Goal: Information Seeking & Learning: Understand process/instructions

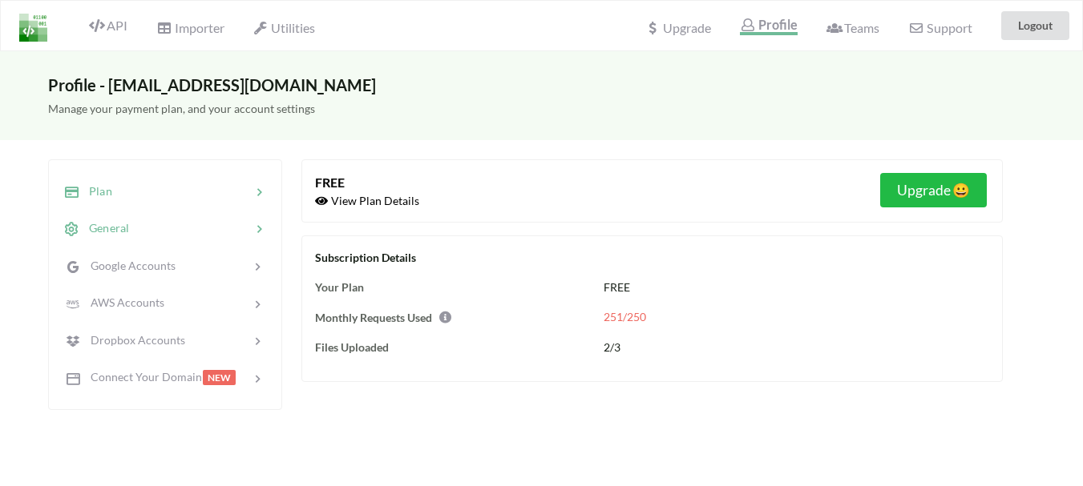
click at [163, 230] on div at bounding box center [190, 229] width 122 height 18
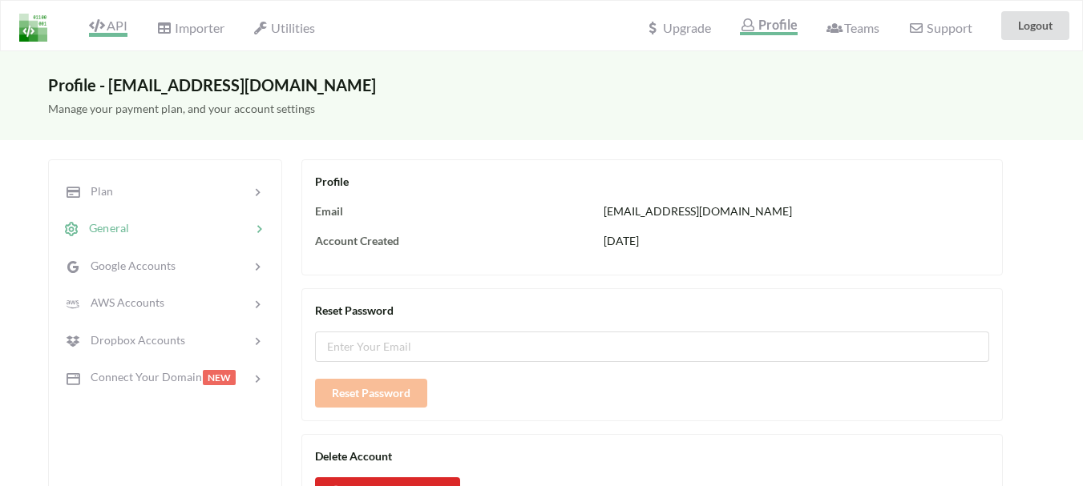
click at [114, 30] on span "API" at bounding box center [108, 27] width 38 height 19
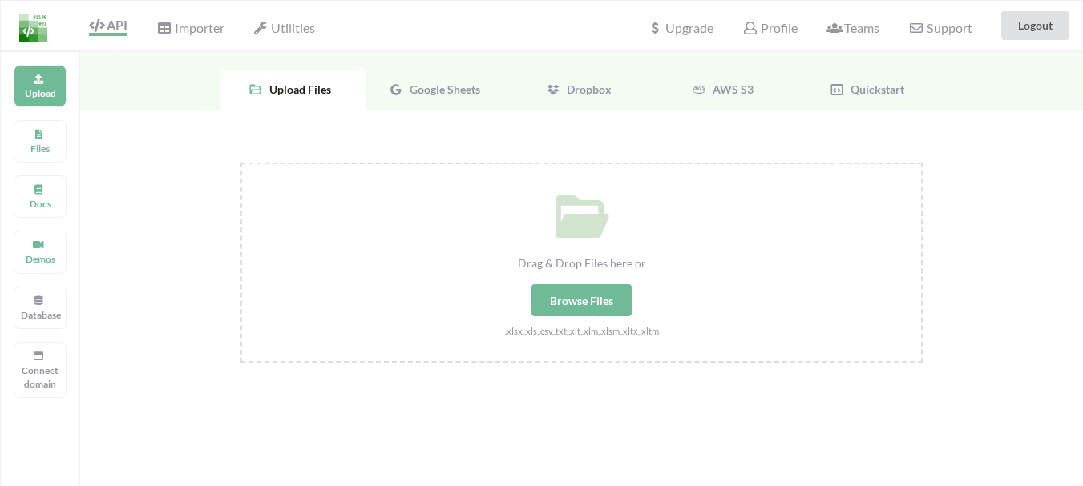
click at [42, 31] on img at bounding box center [33, 28] width 28 height 28
click at [45, 145] on p "Files" at bounding box center [40, 149] width 38 height 14
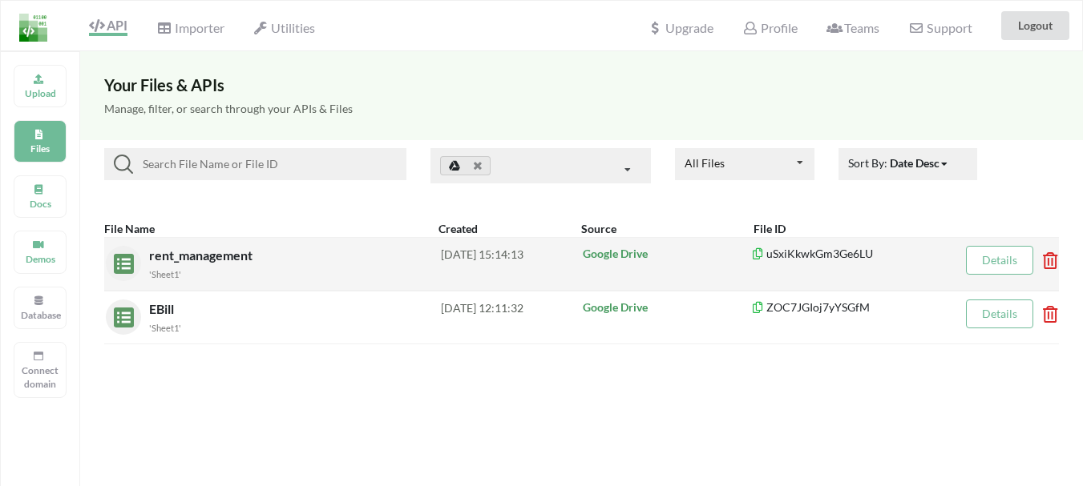
click at [358, 260] on div "rent_management 'Sheet1'" at bounding box center [295, 264] width 292 height 36
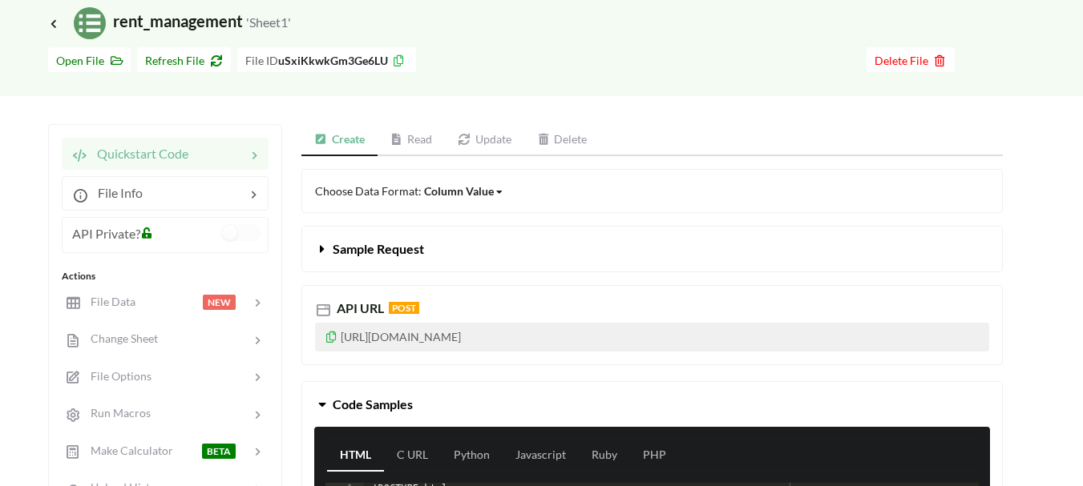
scroll to position [71, 0]
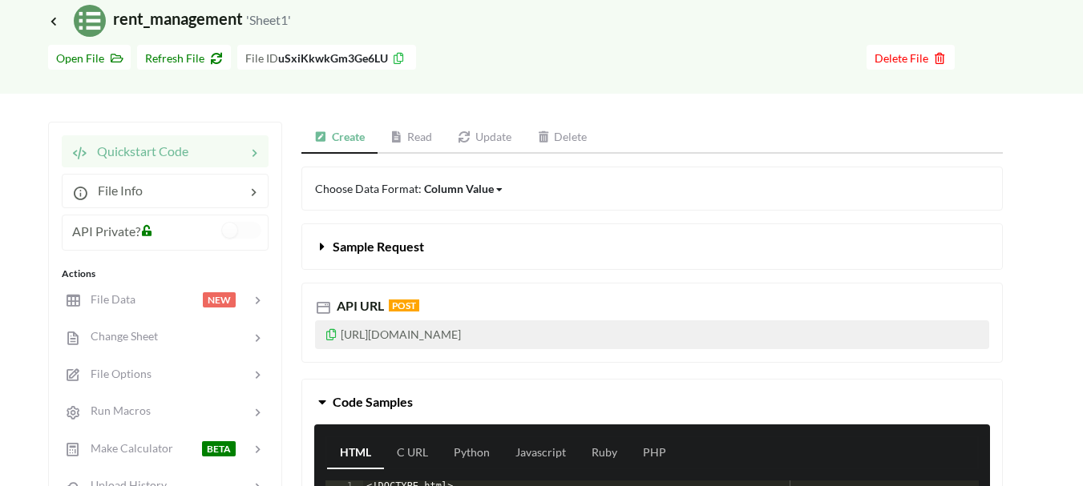
click at [482, 133] on link "Update" at bounding box center [484, 138] width 79 height 32
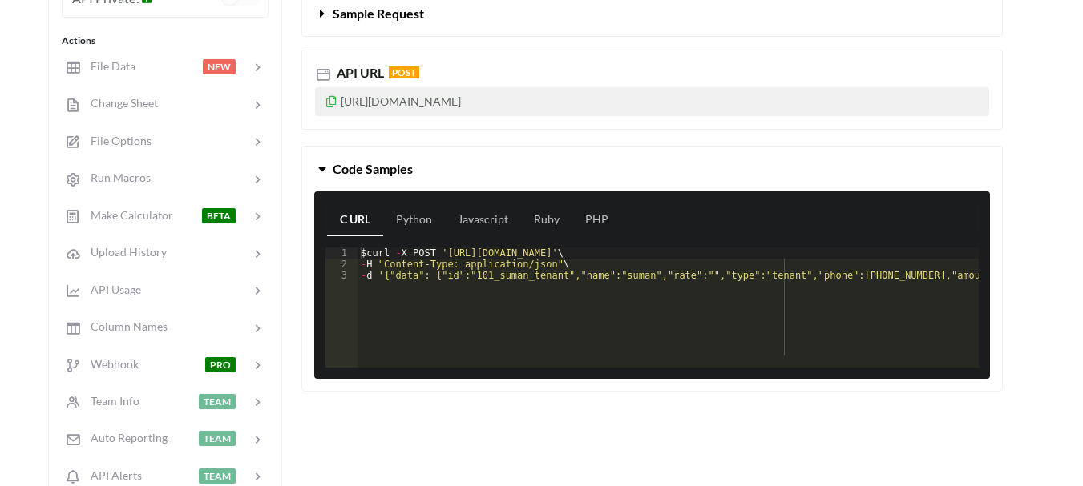
scroll to position [301, 0]
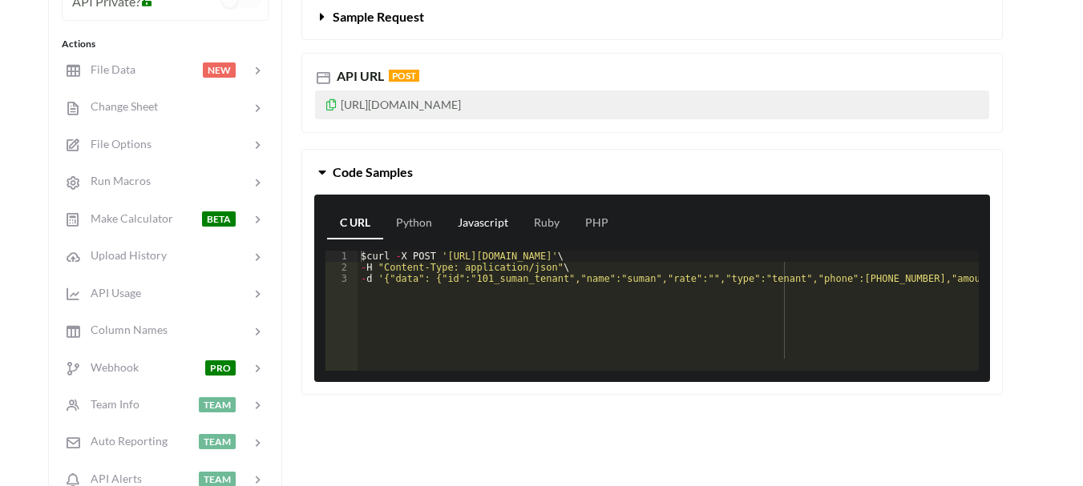
click at [503, 229] on link "Javascript" at bounding box center [483, 224] width 76 height 32
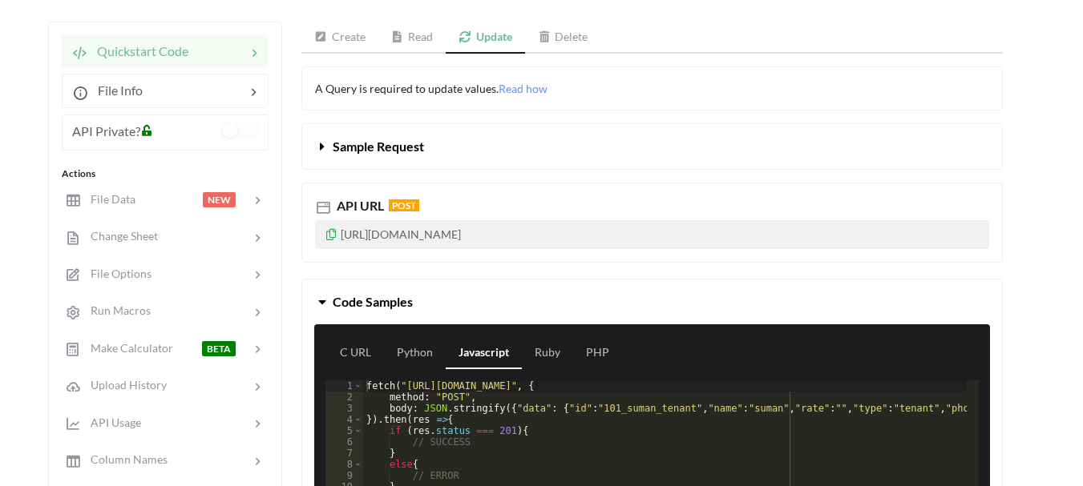
scroll to position [150, 0]
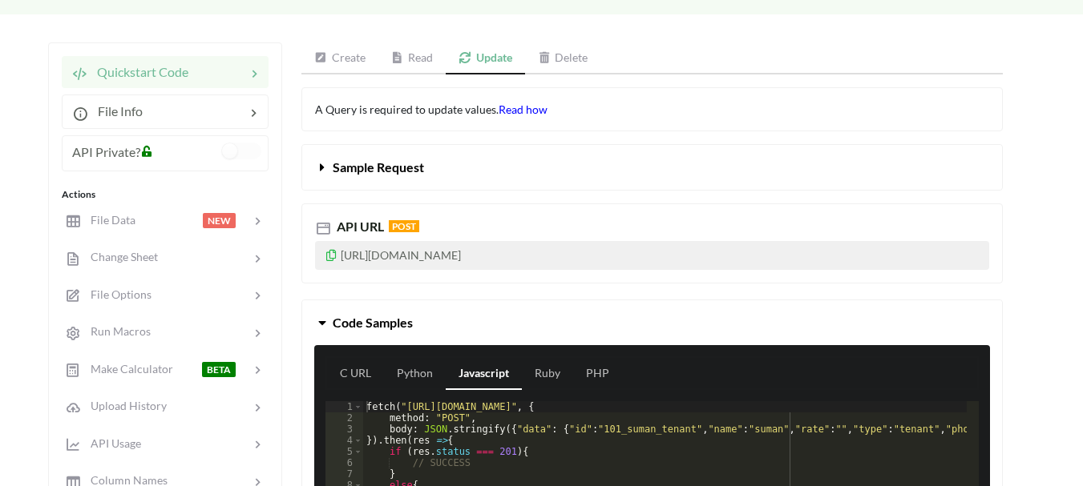
click at [519, 111] on span "Read how" at bounding box center [523, 110] width 49 height 14
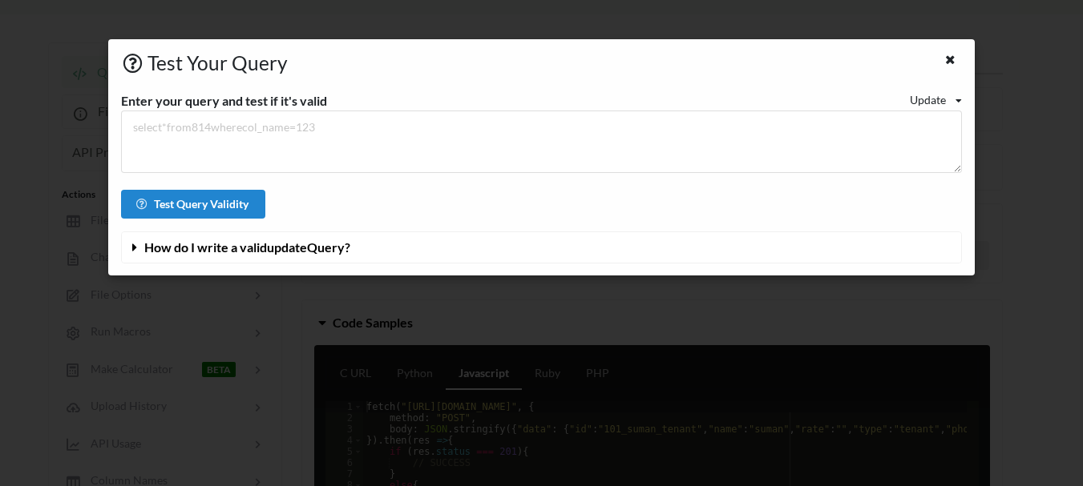
click at [940, 99] on div "Update" at bounding box center [928, 99] width 36 height 17
click at [942, 120] on span "Read" at bounding box center [935, 123] width 25 height 14
click at [943, 103] on div "Read" at bounding box center [933, 99] width 25 height 17
click at [955, 149] on span "Update" at bounding box center [953, 152] width 36 height 14
click at [135, 249] on icon at bounding box center [134, 244] width 15 height 13
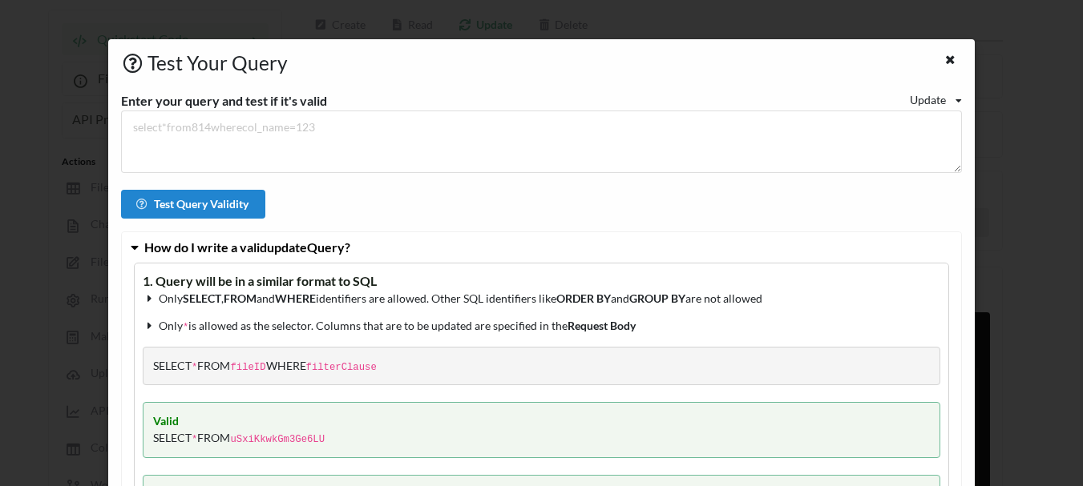
scroll to position [230, 0]
click at [951, 59] on div at bounding box center [952, 61] width 20 height 20
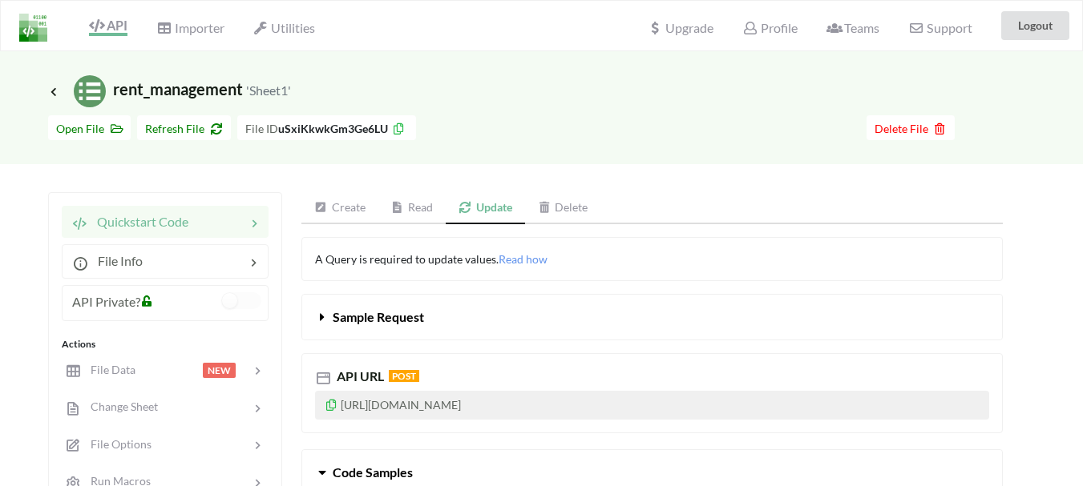
click at [325, 320] on icon at bounding box center [322, 314] width 15 height 13
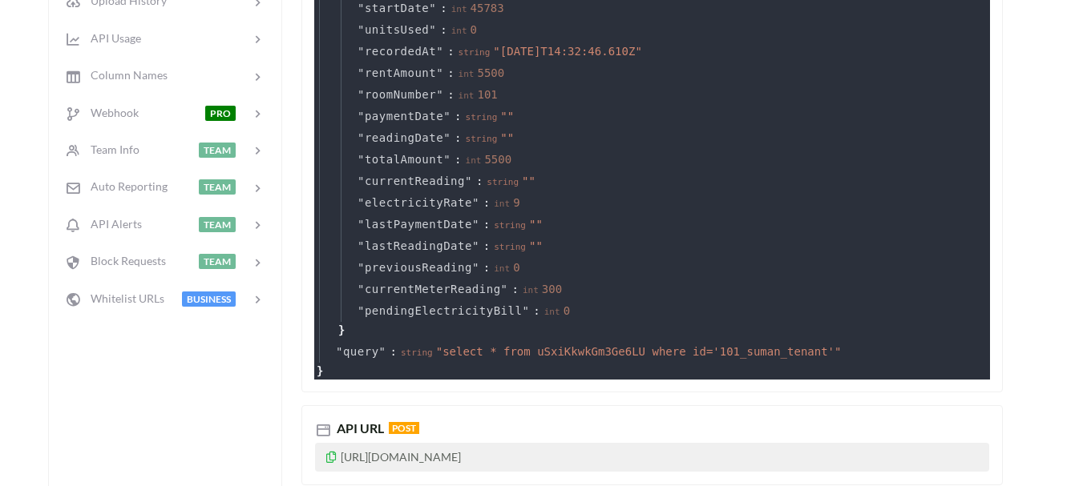
scroll to position [559, 0]
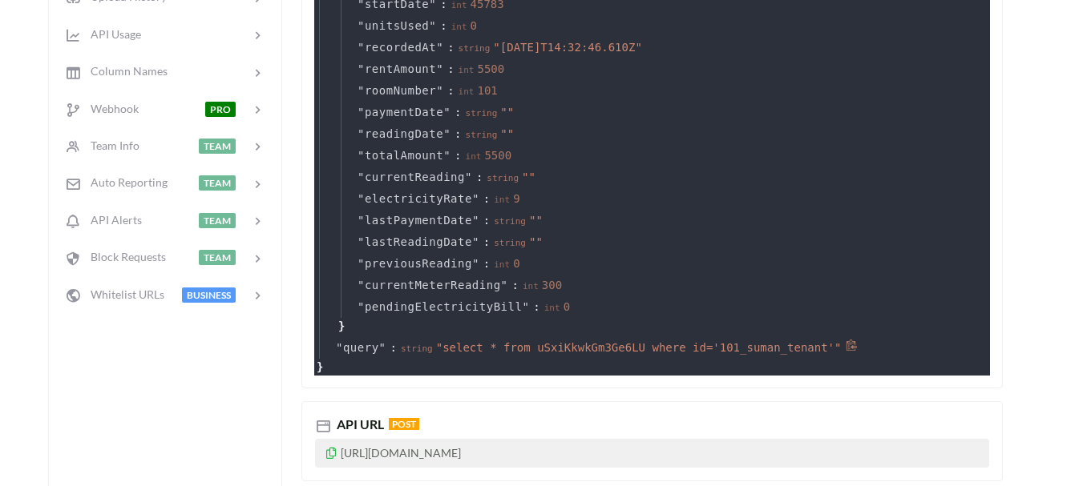
click at [846, 346] on icon at bounding box center [852, 346] width 12 height 12
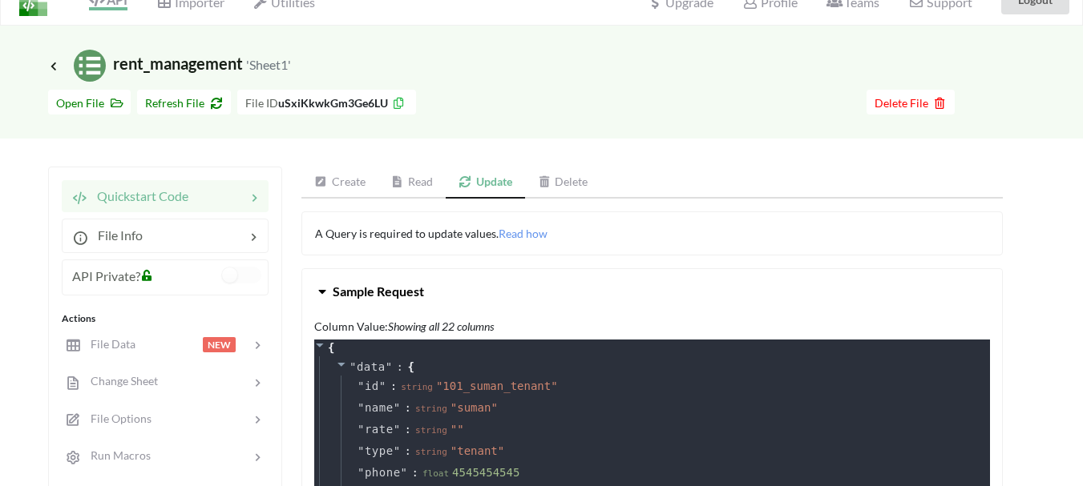
scroll to position [14, 0]
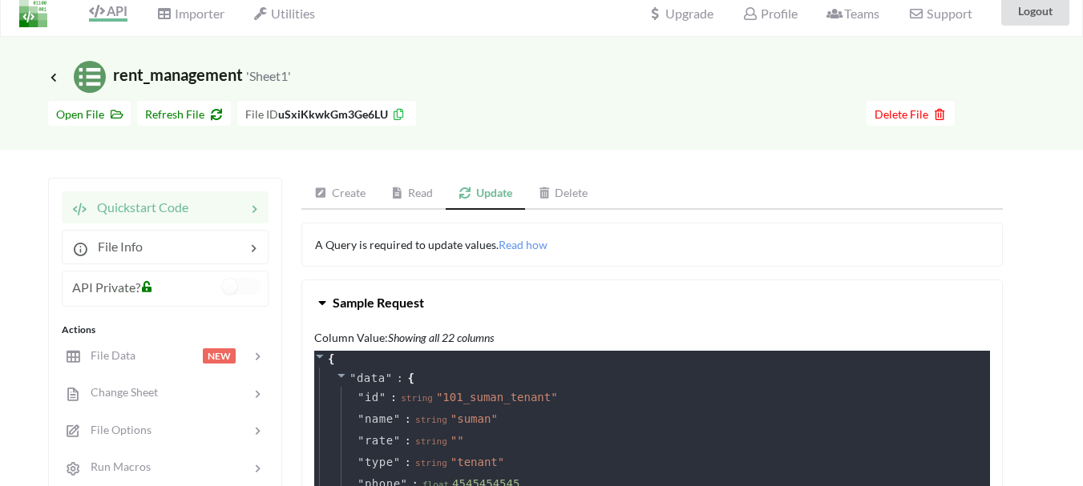
click at [543, 255] on div "A Query is required to update values. Read how" at bounding box center [651, 245] width 701 height 44
click at [533, 248] on span "Read how" at bounding box center [523, 245] width 49 height 14
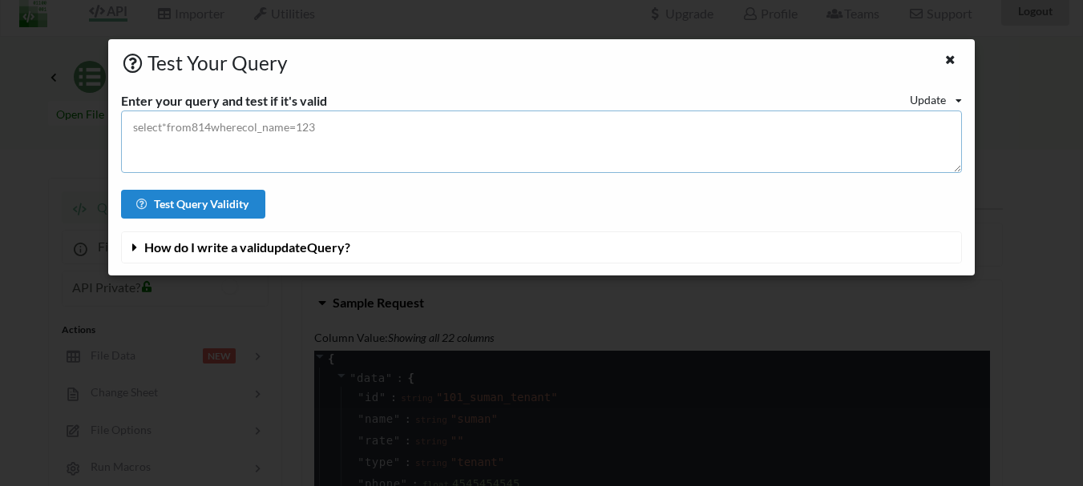
click at [313, 150] on textarea at bounding box center [541, 142] width 841 height 63
paste textarea ""select * from uSxiKkwkGm3Ge6LU where id='101_suman_tenant'""
click at [135, 127] on textarea ""select * from uSxiKkwkGm3Ge6LU where id='101_suman_tenant'" at bounding box center [541, 142] width 841 height 63
type textarea "select * from uSxiKkwkGm3Ge6LU where id='101_suman_tenant'"
click at [182, 200] on button "Test Query Validity" at bounding box center [193, 204] width 144 height 29
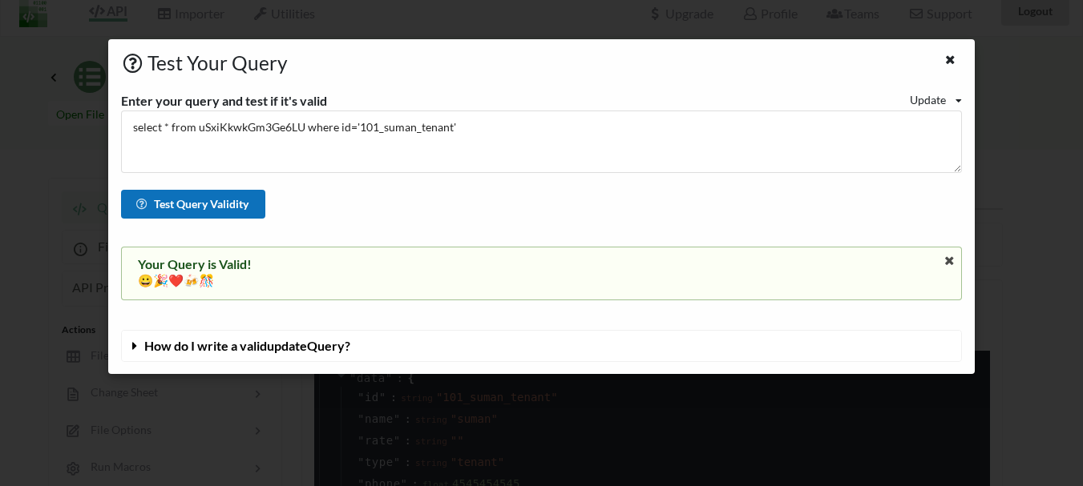
click at [219, 204] on button "Test Query Validity" at bounding box center [193, 204] width 144 height 29
click at [931, 101] on div "Update" at bounding box center [928, 99] width 36 height 17
click at [950, 56] on icon at bounding box center [950, 57] width 14 height 11
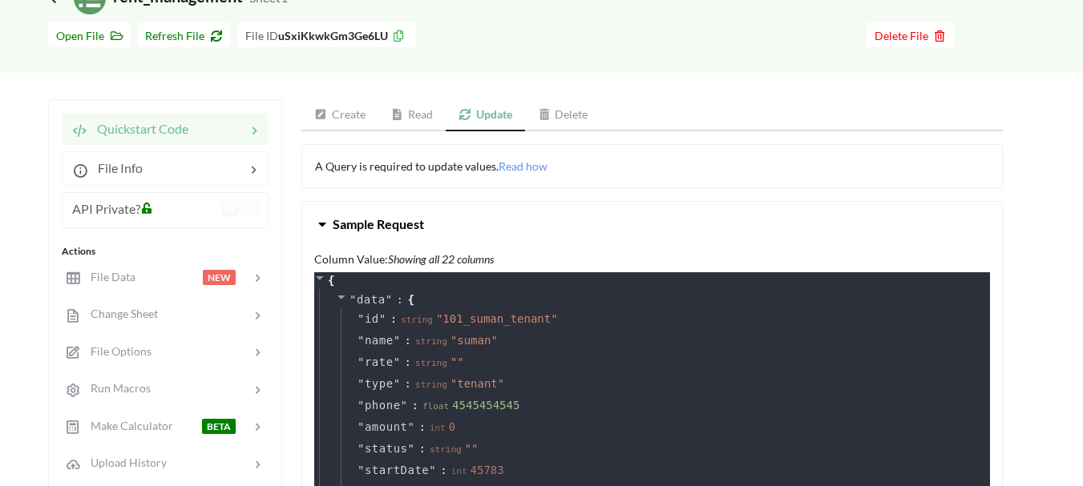
scroll to position [71, 0]
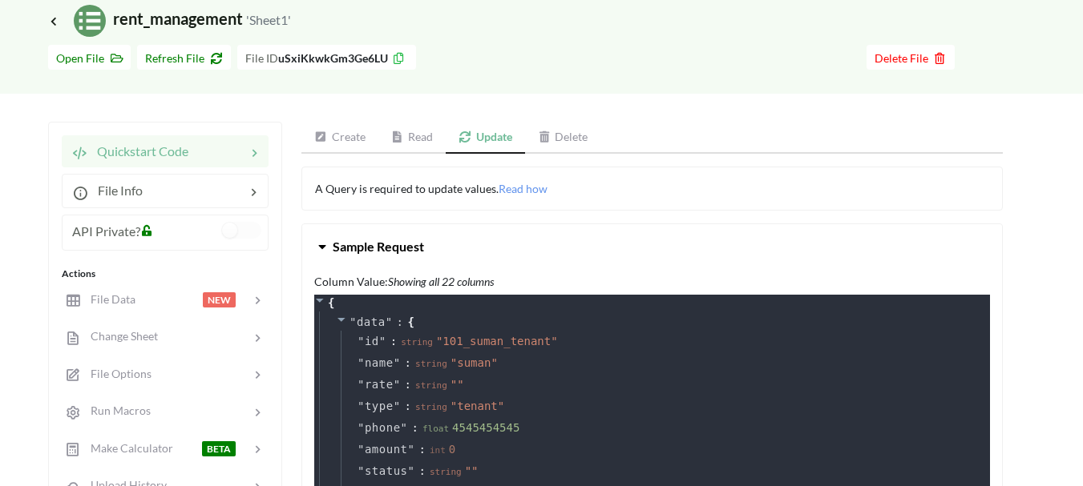
click at [418, 139] on link "Read" at bounding box center [412, 138] width 68 height 32
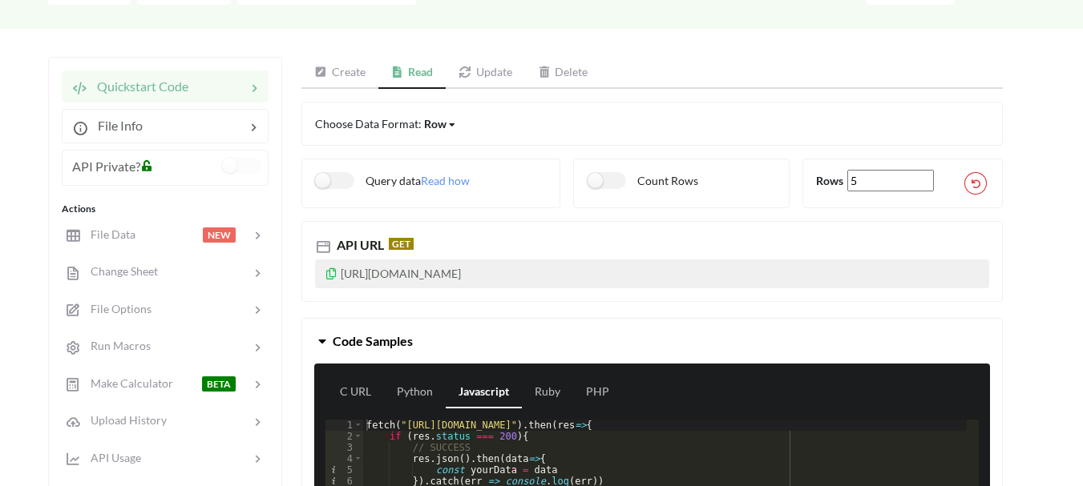
scroll to position [132, 0]
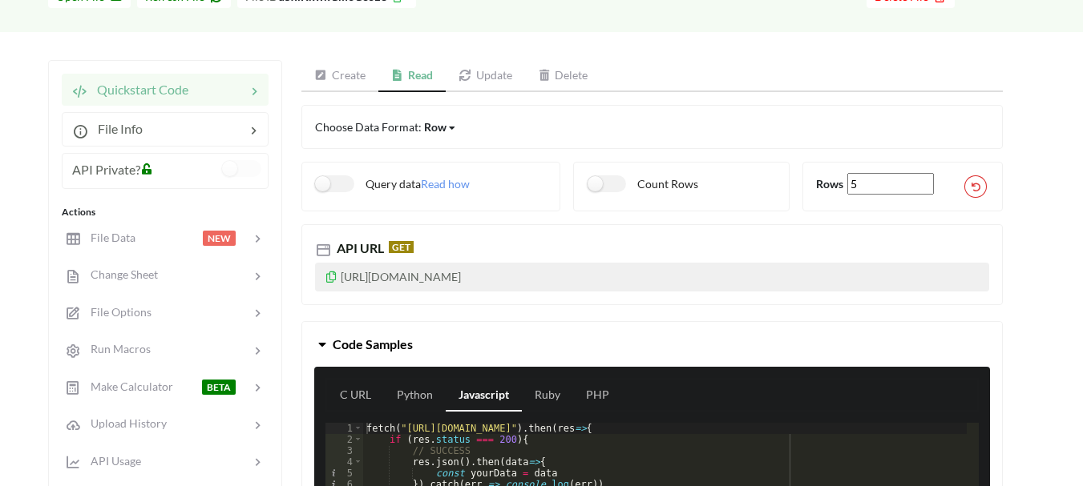
click at [353, 84] on link "Create" at bounding box center [339, 76] width 77 height 32
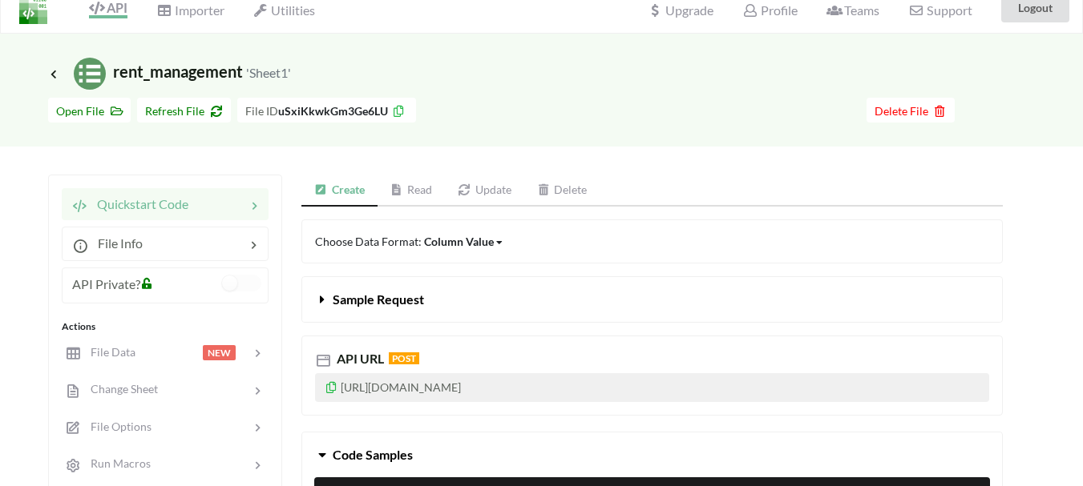
scroll to position [0, 0]
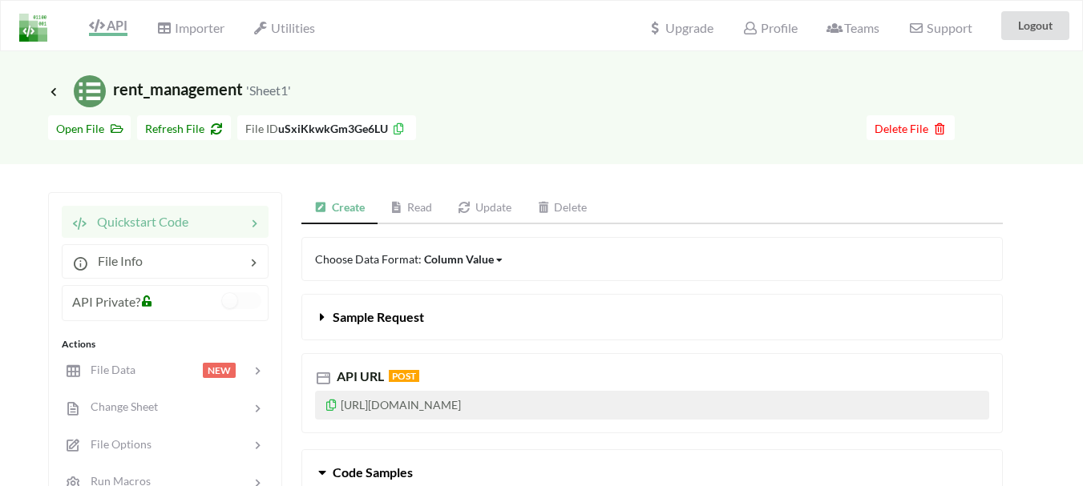
click at [495, 200] on link "Update" at bounding box center [484, 208] width 79 height 32
click at [524, 259] on span "Read how" at bounding box center [523, 259] width 49 height 14
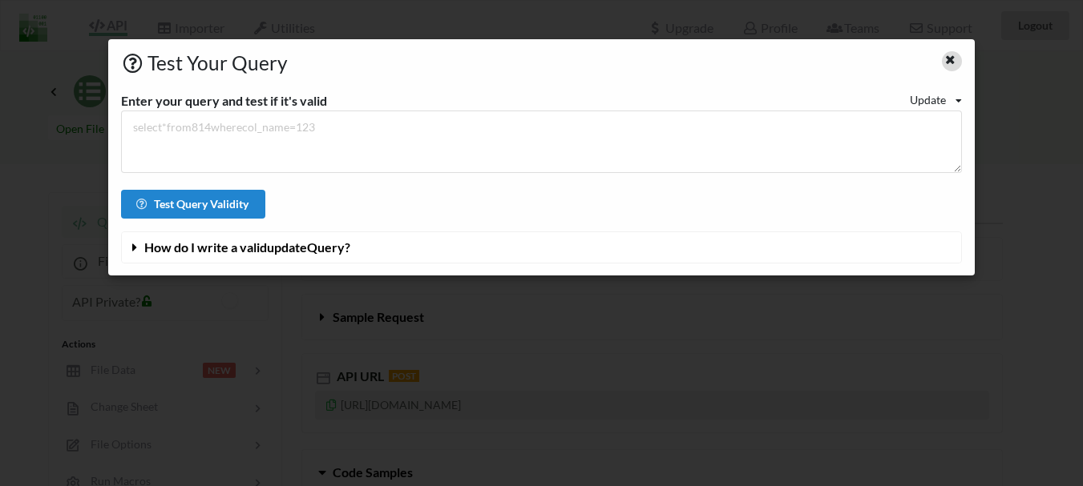
click at [944, 56] on icon at bounding box center [950, 57] width 14 height 11
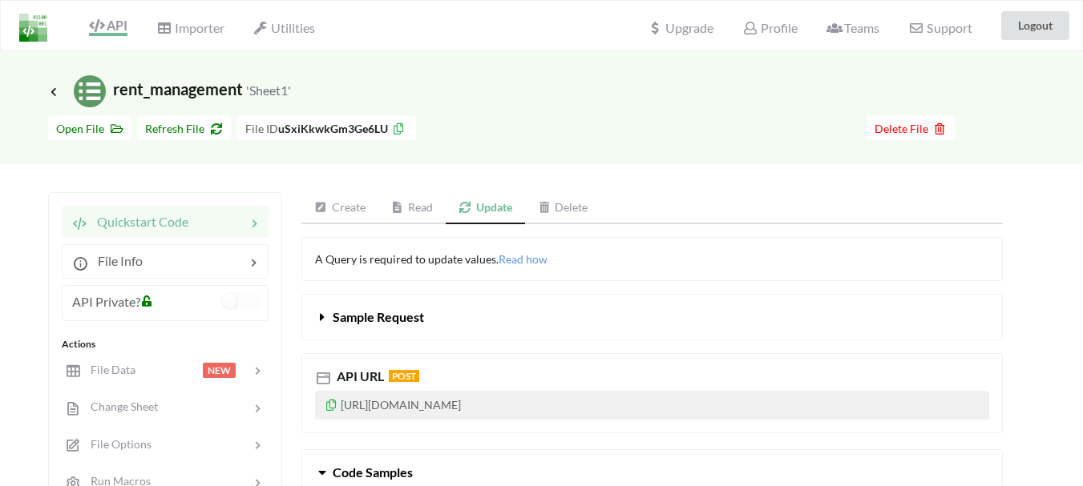
click at [231, 224] on div at bounding box center [217, 221] width 58 height 19
click at [186, 232] on div "Quickstart Code" at bounding box center [165, 222] width 207 height 32
click at [187, 215] on span "Quickstart Code" at bounding box center [137, 221] width 101 height 15
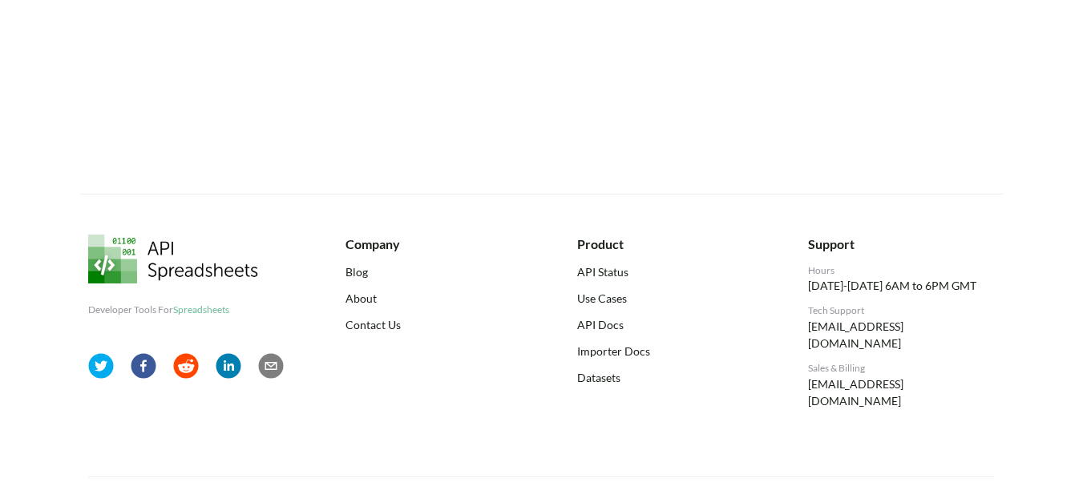
scroll to position [1196, 0]
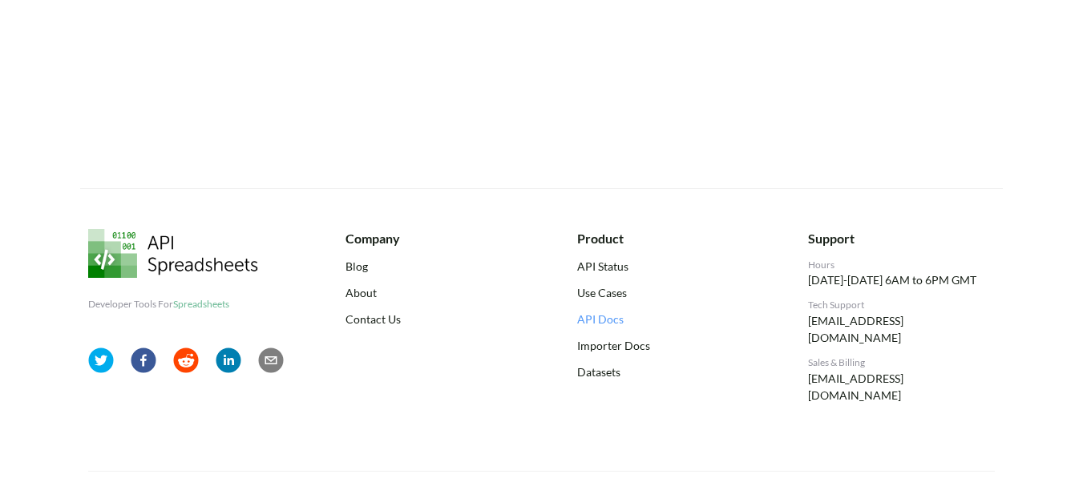
click at [612, 317] on link "API Docs" at bounding box center [670, 319] width 187 height 17
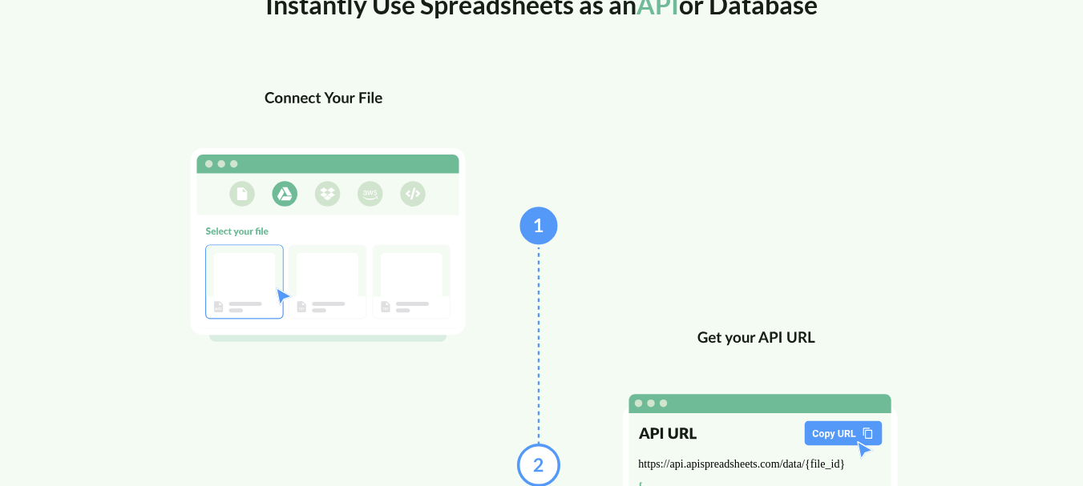
scroll to position [823, 0]
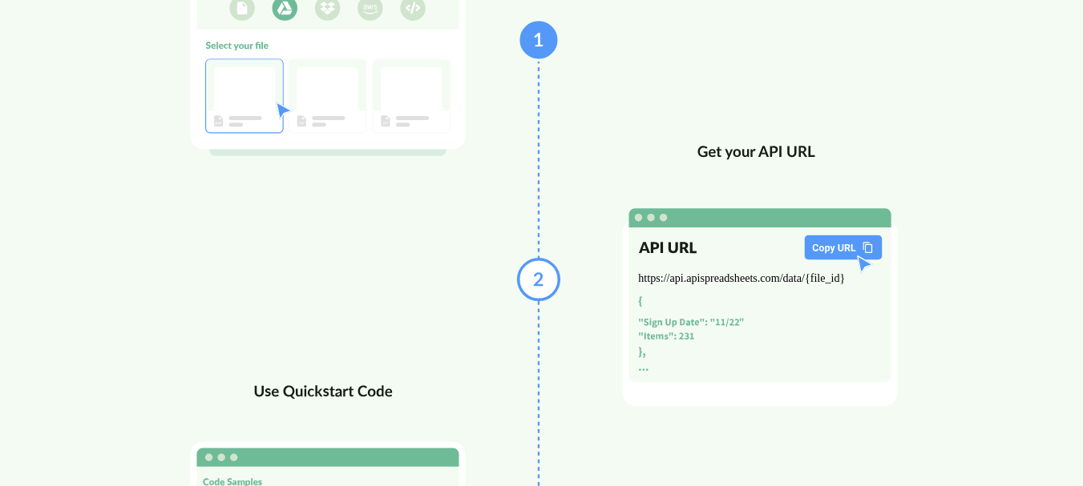
scroll to position [1056, 0]
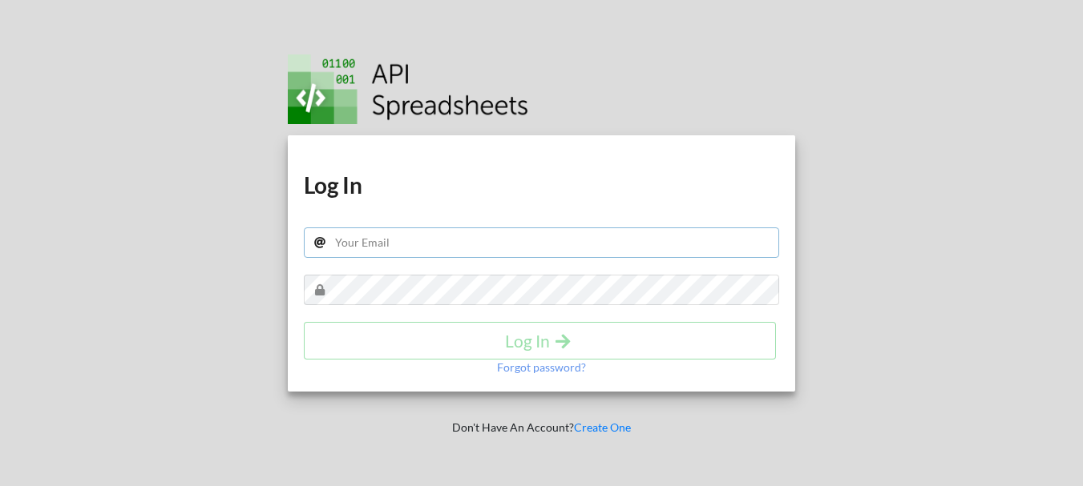
click at [479, 243] on input "text" at bounding box center [541, 243] width 475 height 30
type input "akmandal000000@gmail.com"
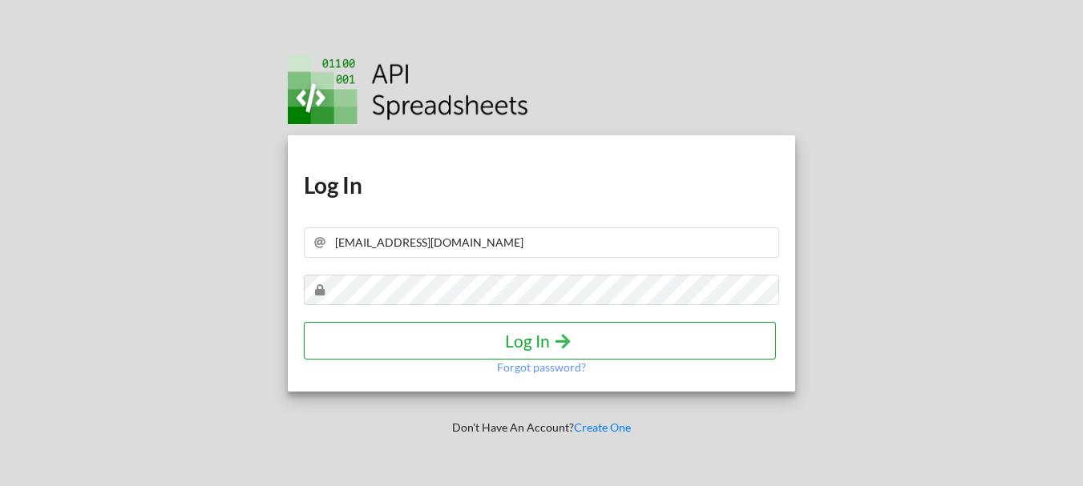
click at [508, 340] on h4 "Log In" at bounding box center [540, 341] width 438 height 20
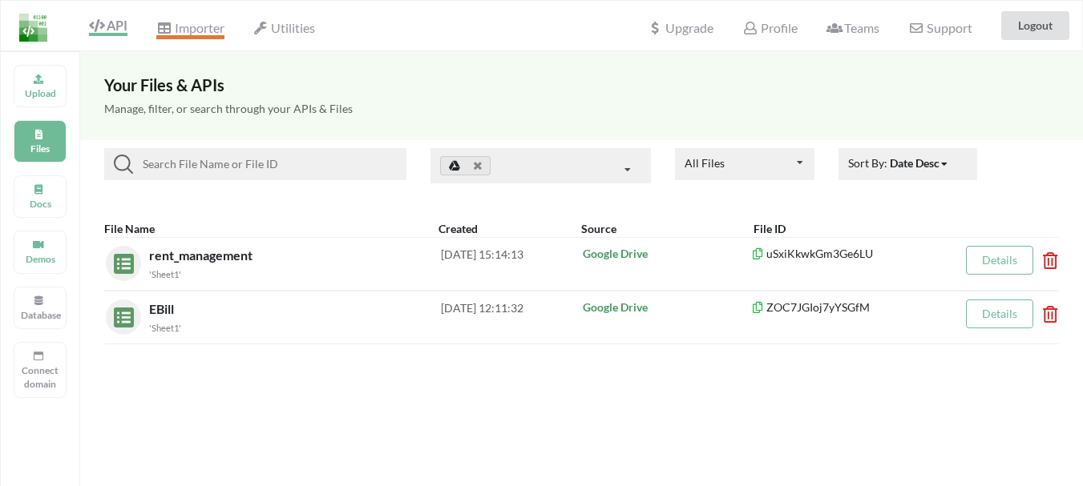
click at [215, 30] on span "Importer" at bounding box center [189, 29] width 67 height 19
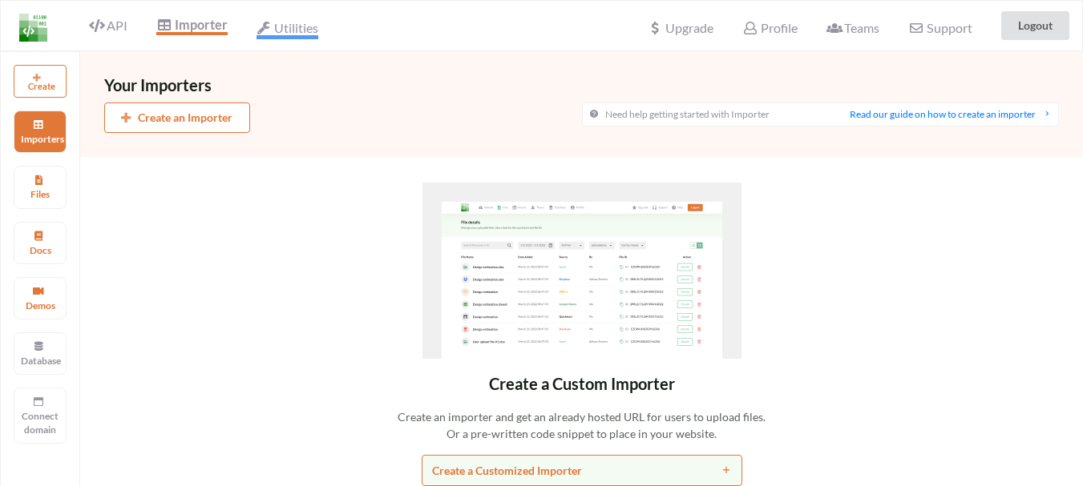
click at [282, 22] on span "Utilities" at bounding box center [287, 29] width 62 height 19
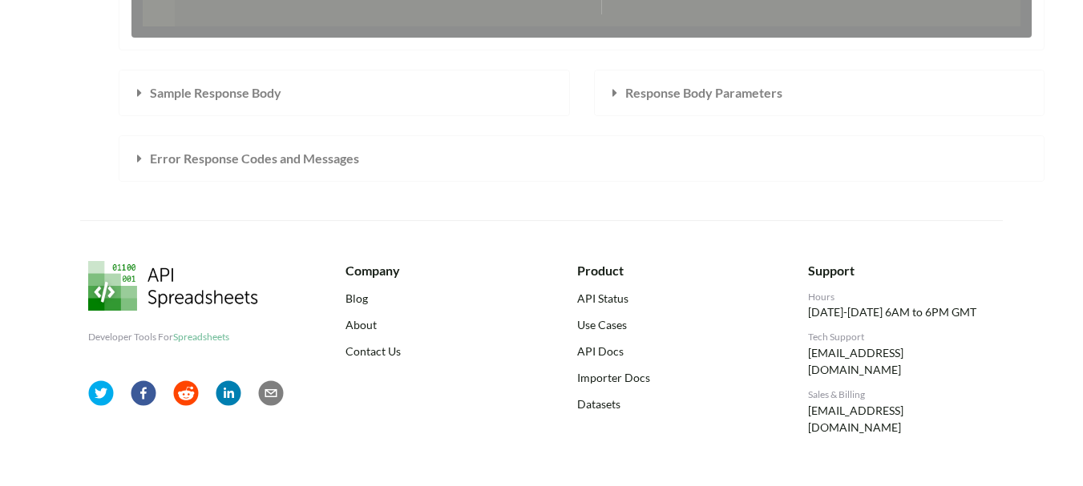
scroll to position [583, 0]
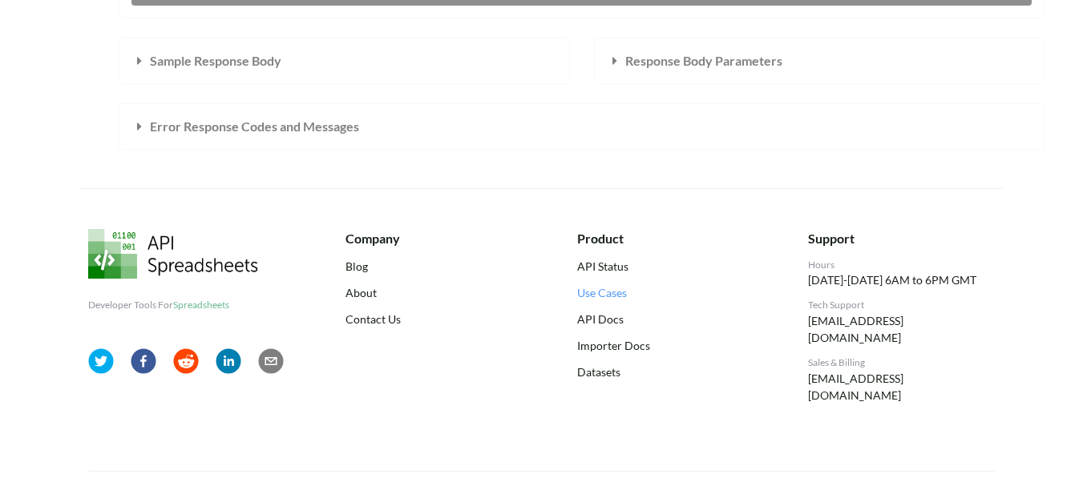
click at [593, 297] on link "Use Cases" at bounding box center [670, 293] width 187 height 17
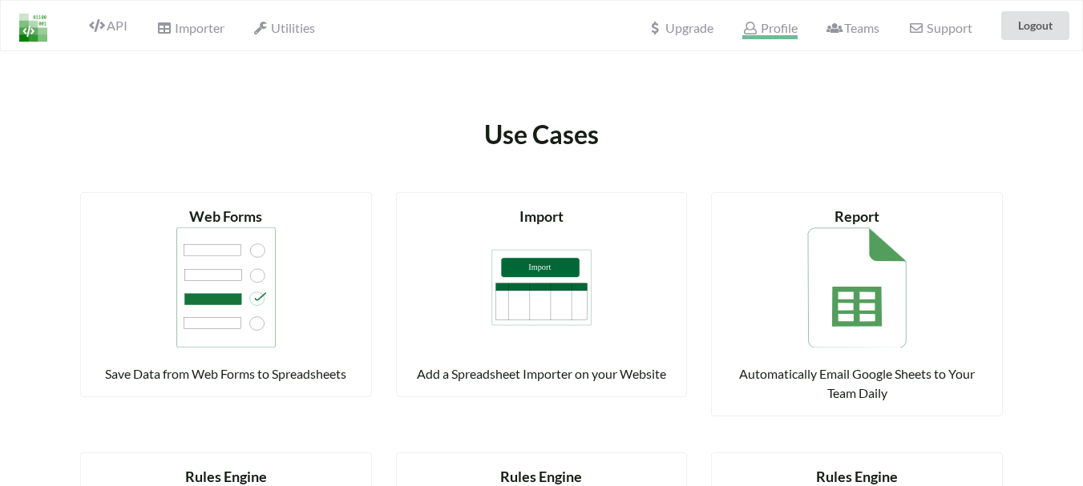
click at [777, 34] on span "Profile" at bounding box center [769, 29] width 54 height 19
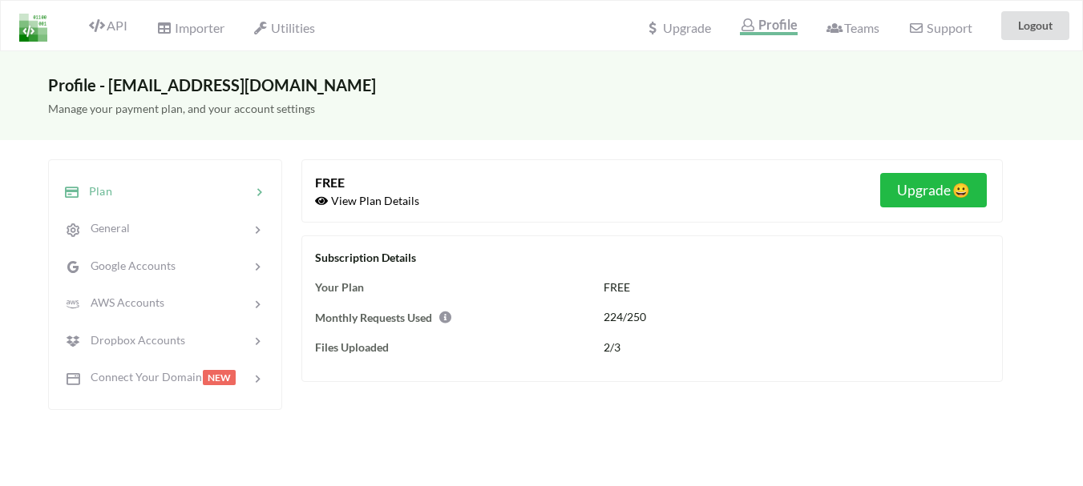
scroll to position [115, 0]
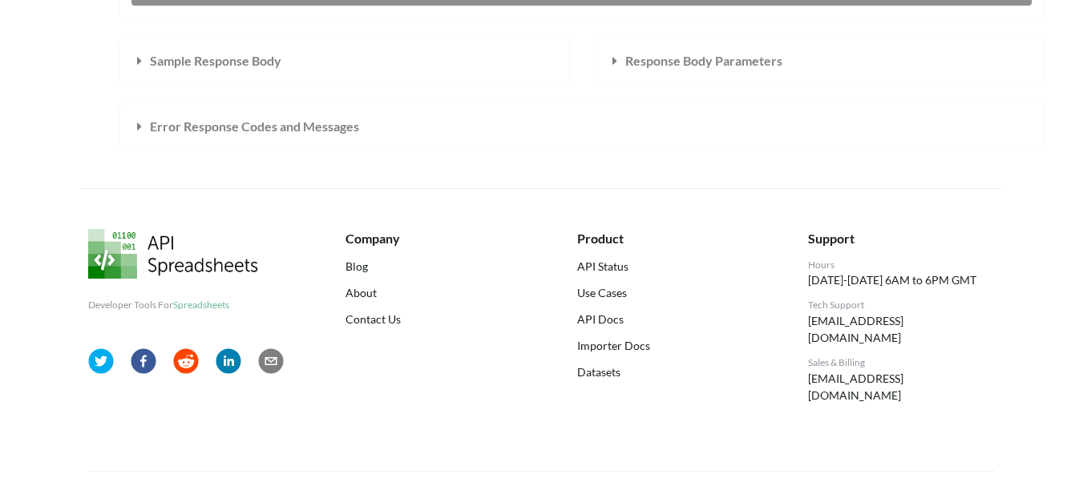
scroll to position [583, 0]
click at [615, 319] on link "API Docs" at bounding box center [670, 319] width 187 height 17
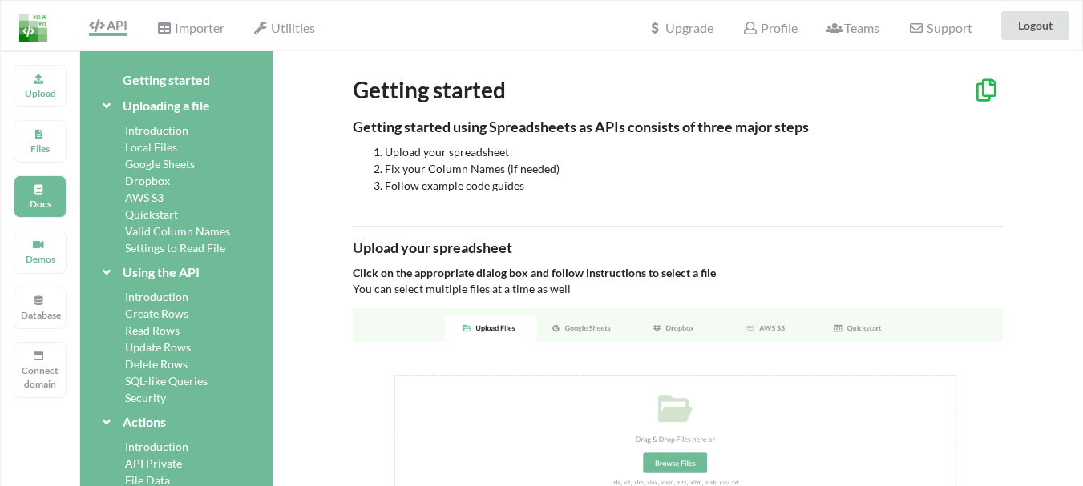
click at [179, 344] on div "Update Rows" at bounding box center [176, 347] width 154 height 17
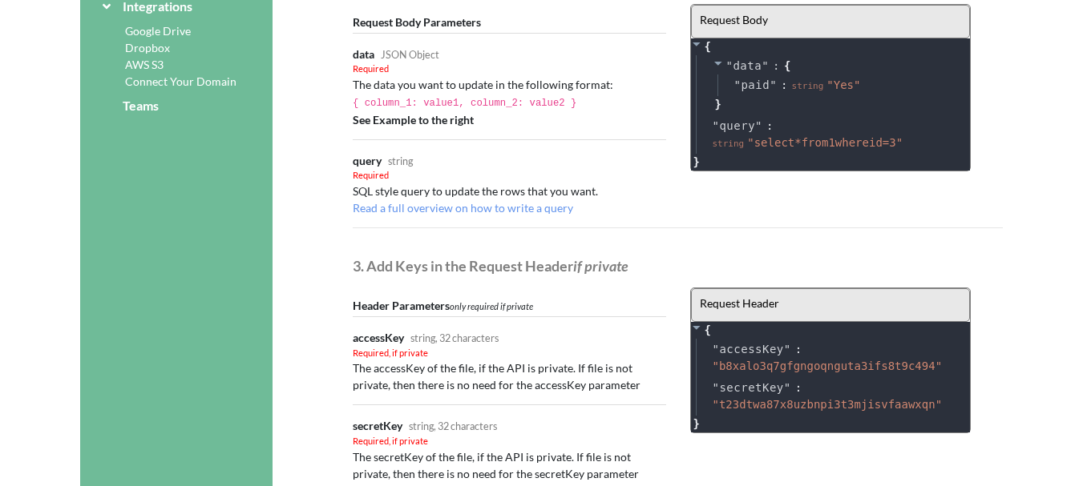
scroll to position [781, 0]
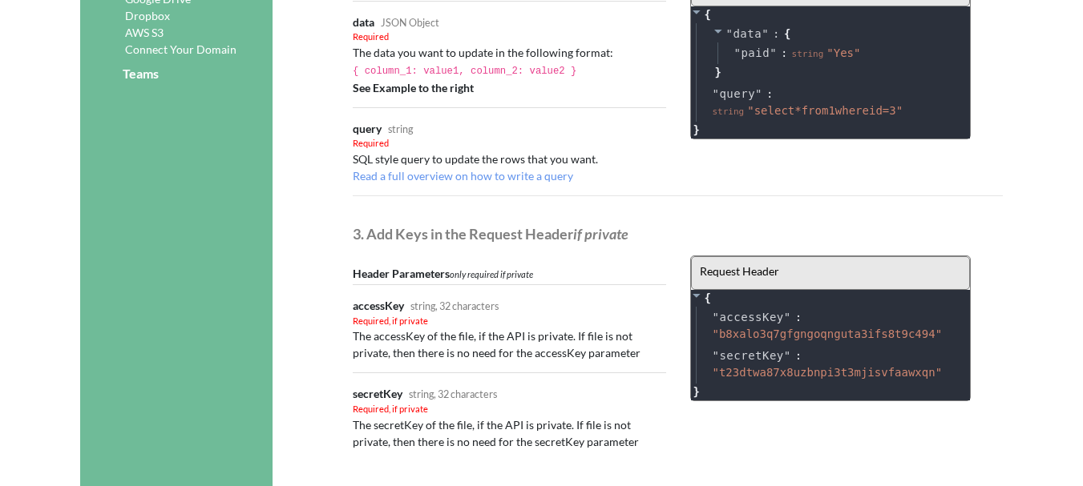
click at [1017, 327] on div "Update Rows Using the API Update refers to updating values in columns Original …" at bounding box center [677, 220] width 810 height 1900
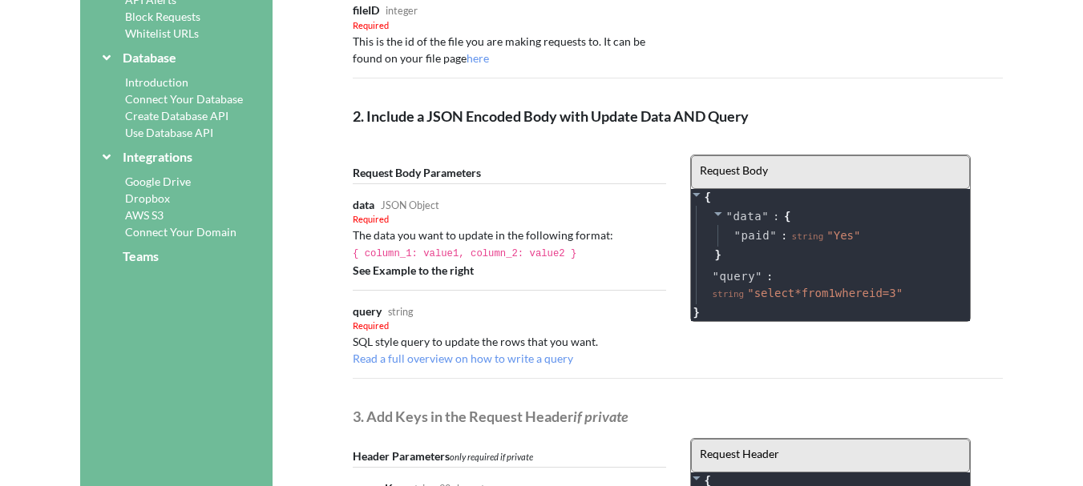
scroll to position [589, 0]
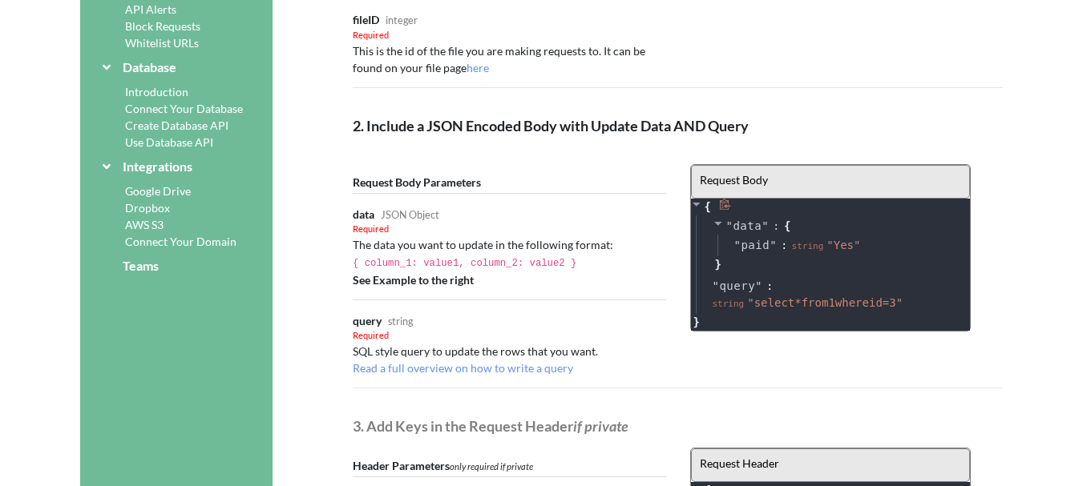
click at [723, 204] on icon at bounding box center [725, 204] width 10 height 11
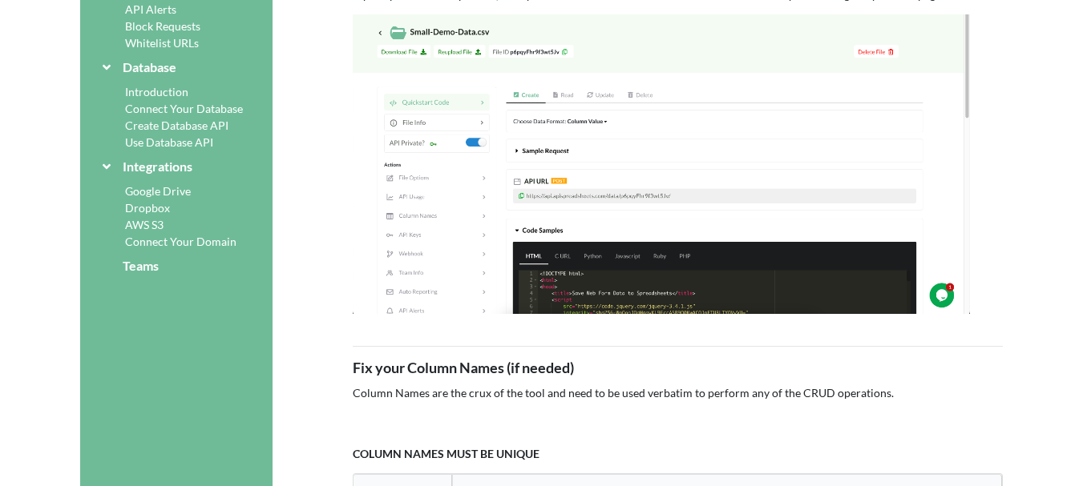
scroll to position [0, 0]
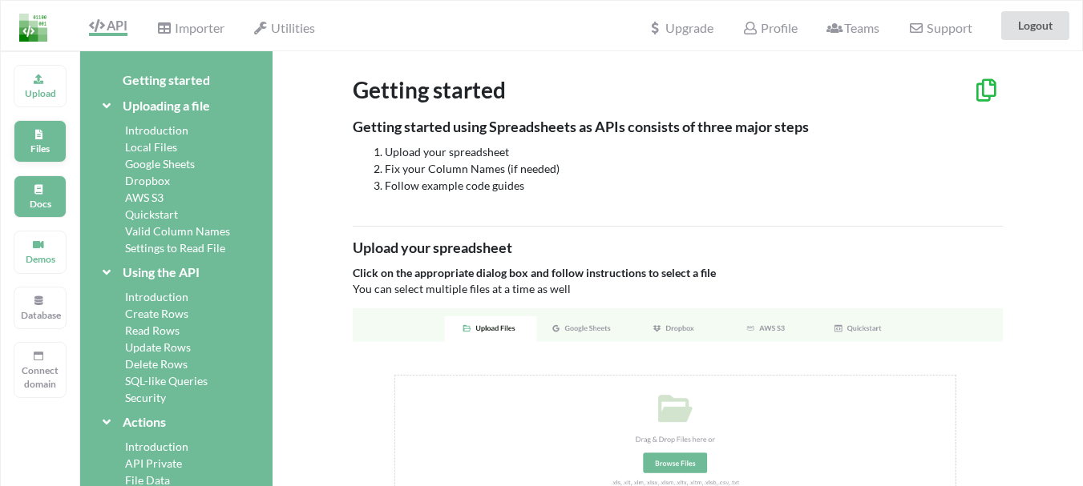
click at [37, 127] on div "Files" at bounding box center [40, 141] width 53 height 42
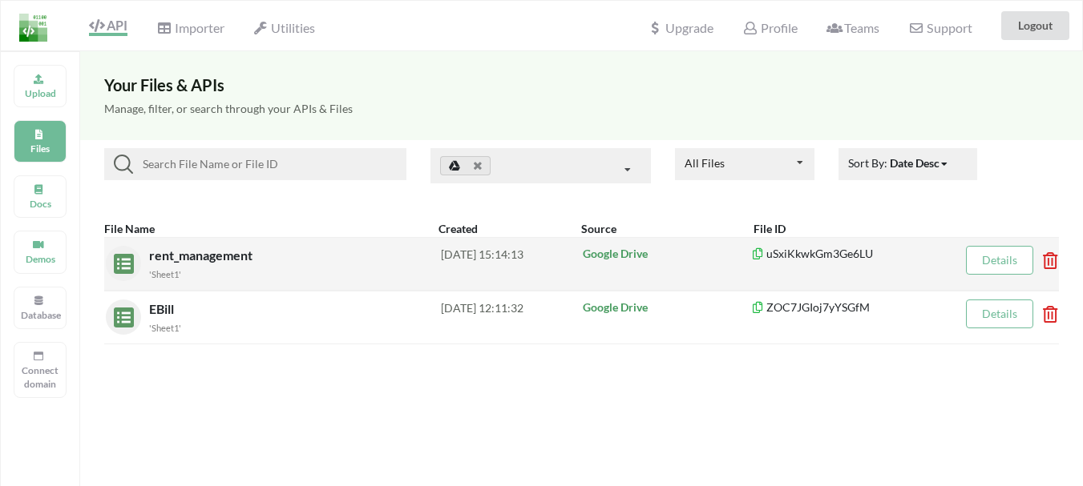
click at [299, 265] on div "'Sheet1'" at bounding box center [295, 273] width 292 height 17
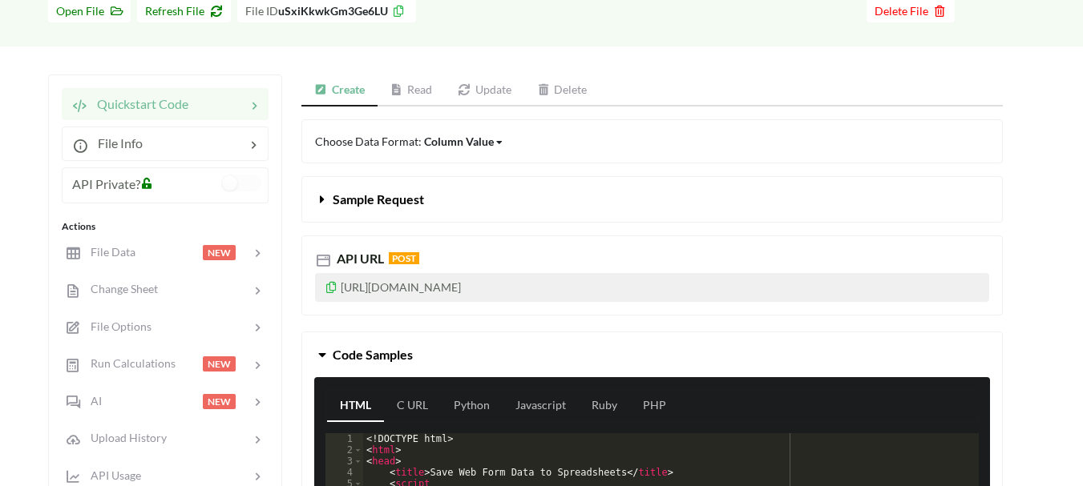
scroll to position [130, 0]
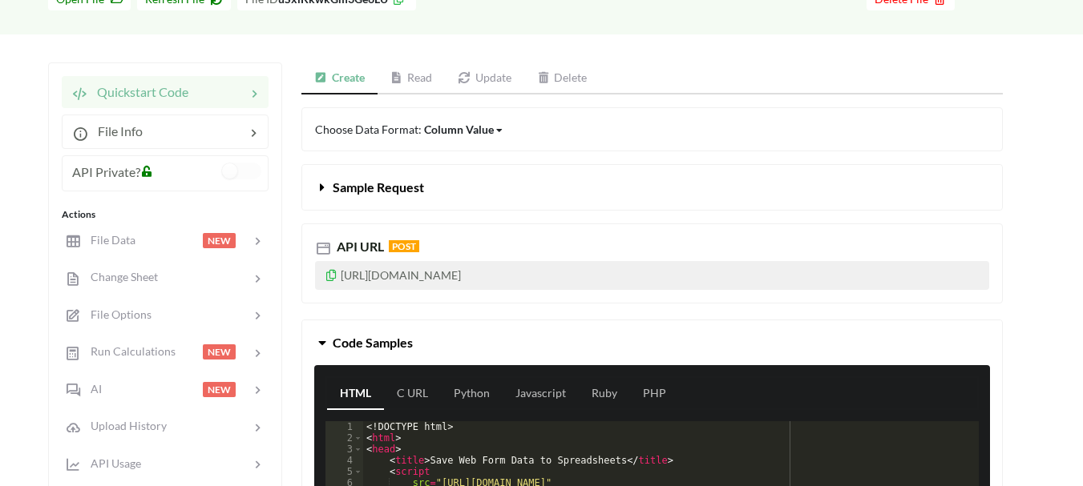
click at [503, 72] on link "Update" at bounding box center [484, 79] width 79 height 32
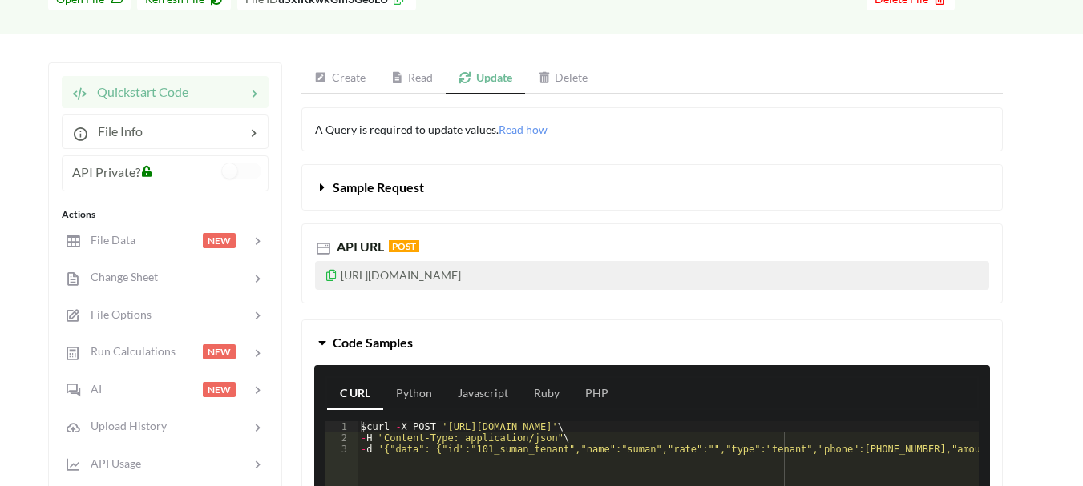
scroll to position [180, 0]
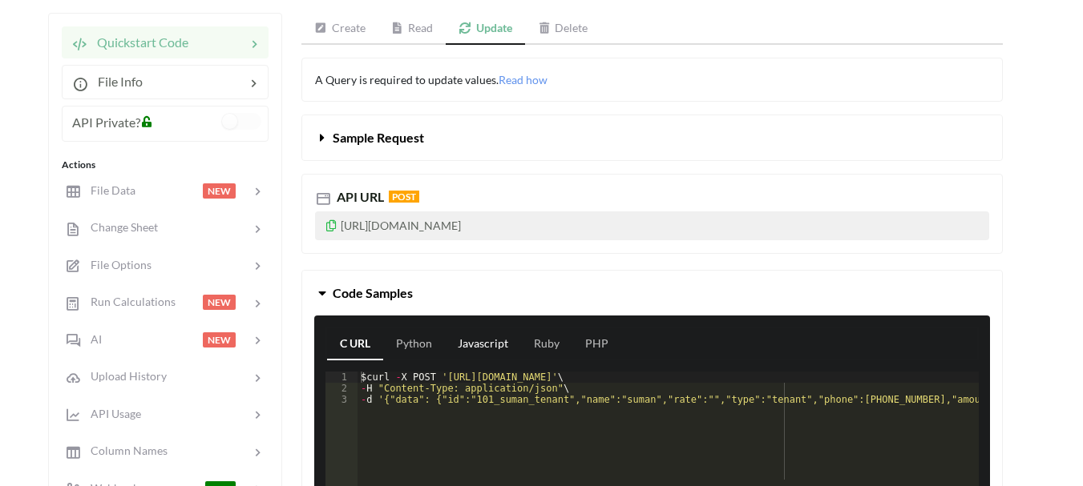
click at [466, 341] on link "Javascript" at bounding box center [483, 345] width 76 height 32
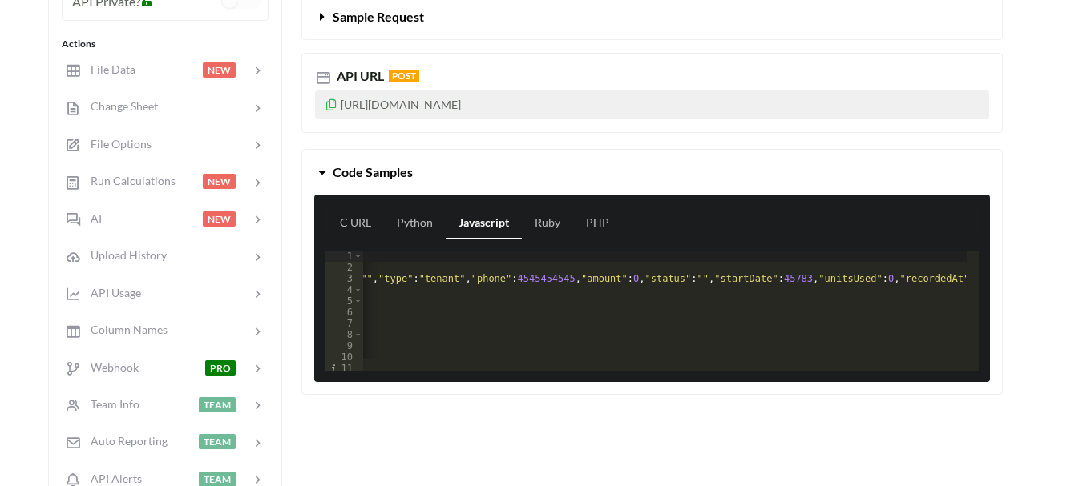
scroll to position [0, 474]
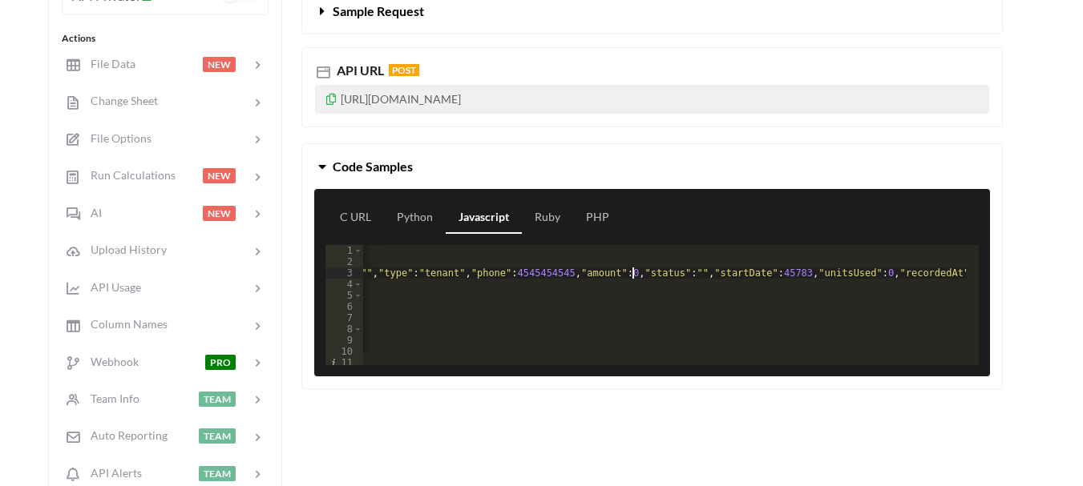
scroll to position [313, 0]
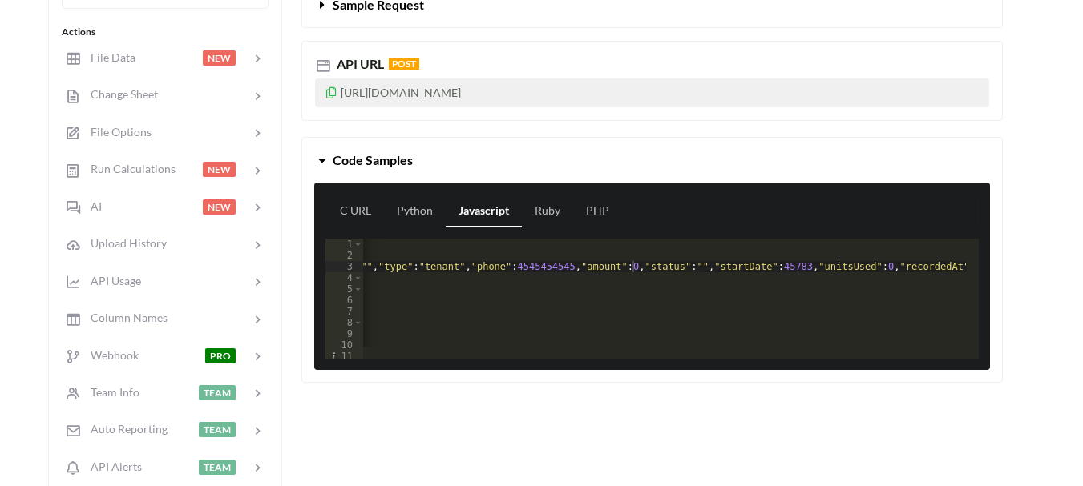
drag, startPoint x: 1082, startPoint y: 186, endPoint x: 1090, endPoint y: 121, distance: 65.4
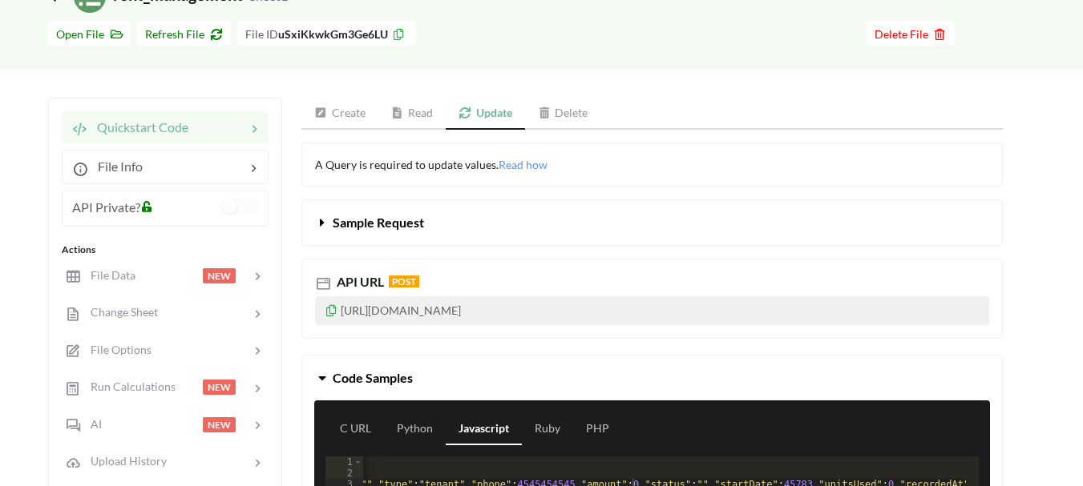
scroll to position [106, 0]
